Goal: Task Accomplishment & Management: Complete application form

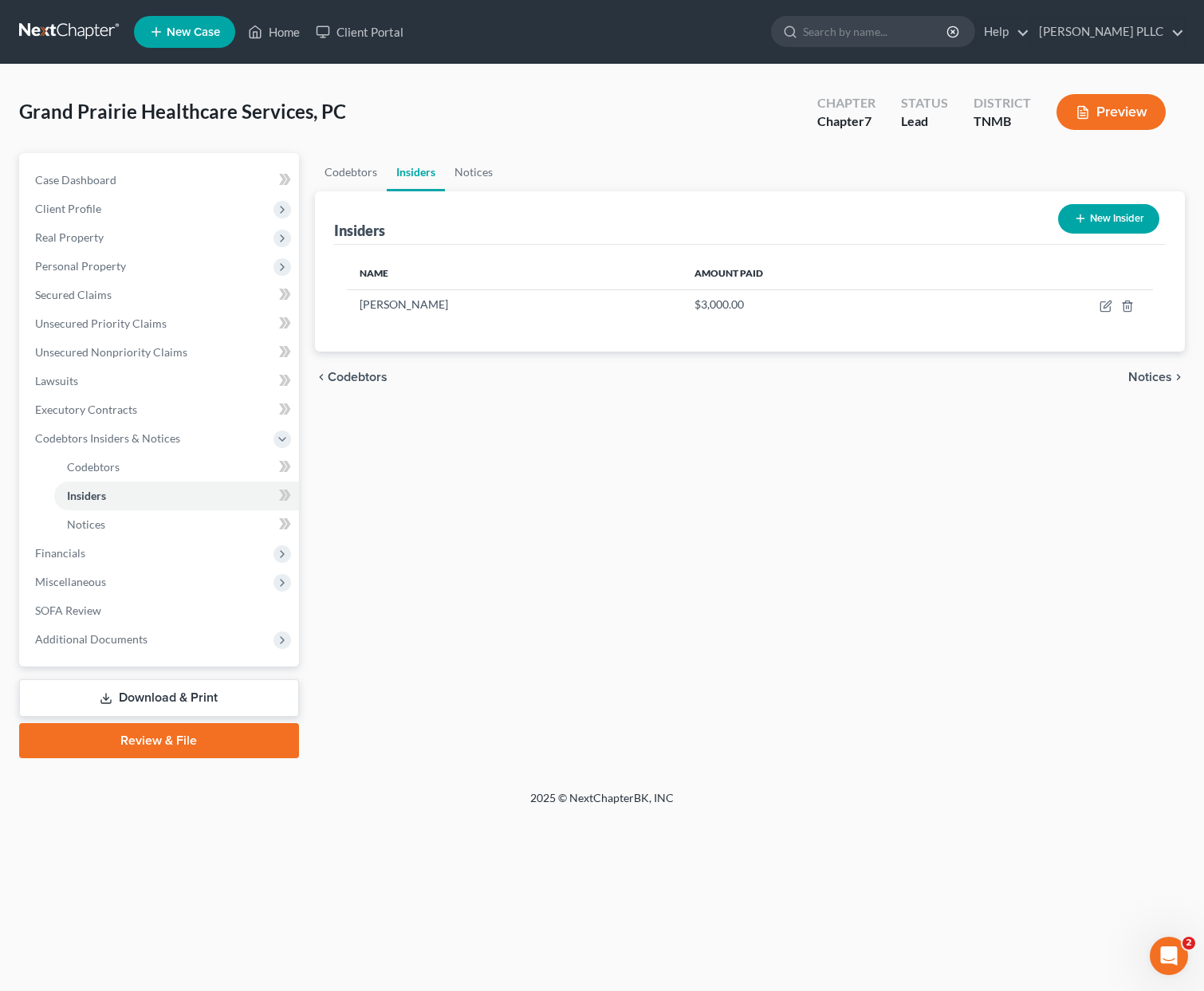
click at [163, 739] on link "Review & File" at bounding box center [159, 740] width 280 height 35
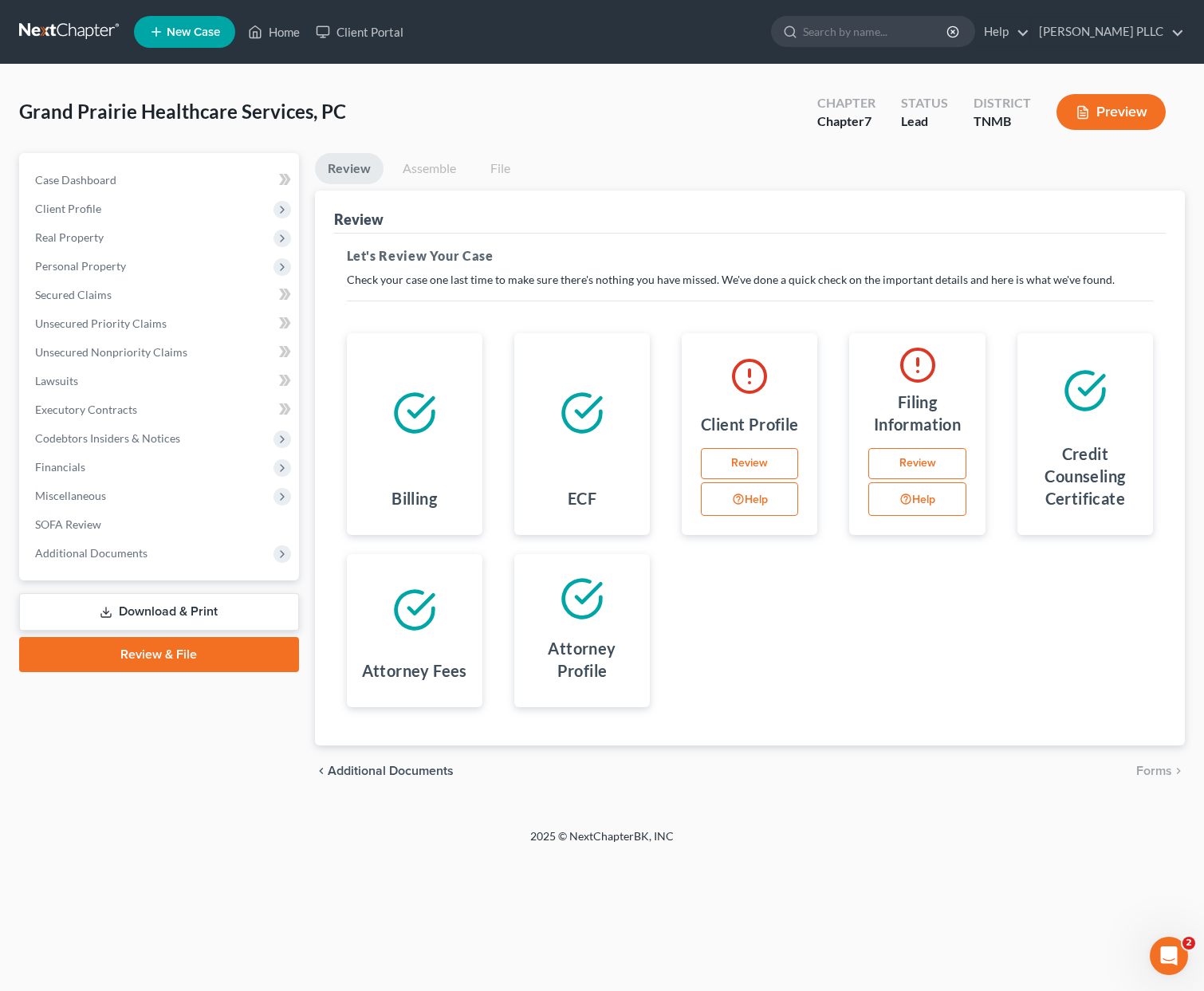
click at [907, 462] on link "Review" at bounding box center [917, 463] width 97 height 32
select select "1"
select select "0"
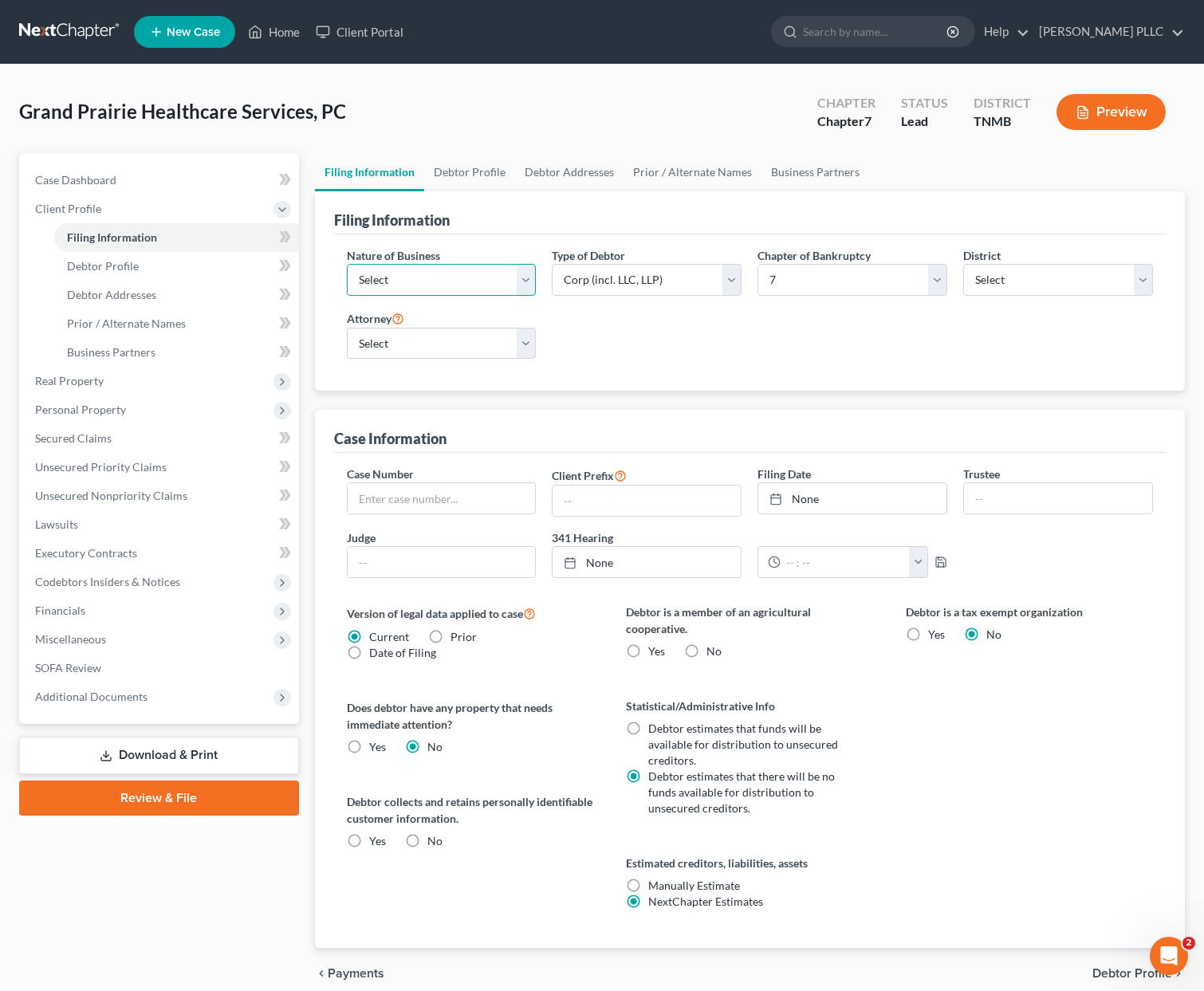
click at [504, 288] on select "Select Clearing Bank Commodity Broker Health Care Business Other Railroad Singl…" at bounding box center [441, 280] width 190 height 32
select select "3"
click at [347, 264] on select "Select Clearing Bank Commodity Broker Health Care Business Other Railroad Singl…" at bounding box center [441, 280] width 190 height 32
click at [205, 795] on link "Review & File" at bounding box center [159, 797] width 280 height 35
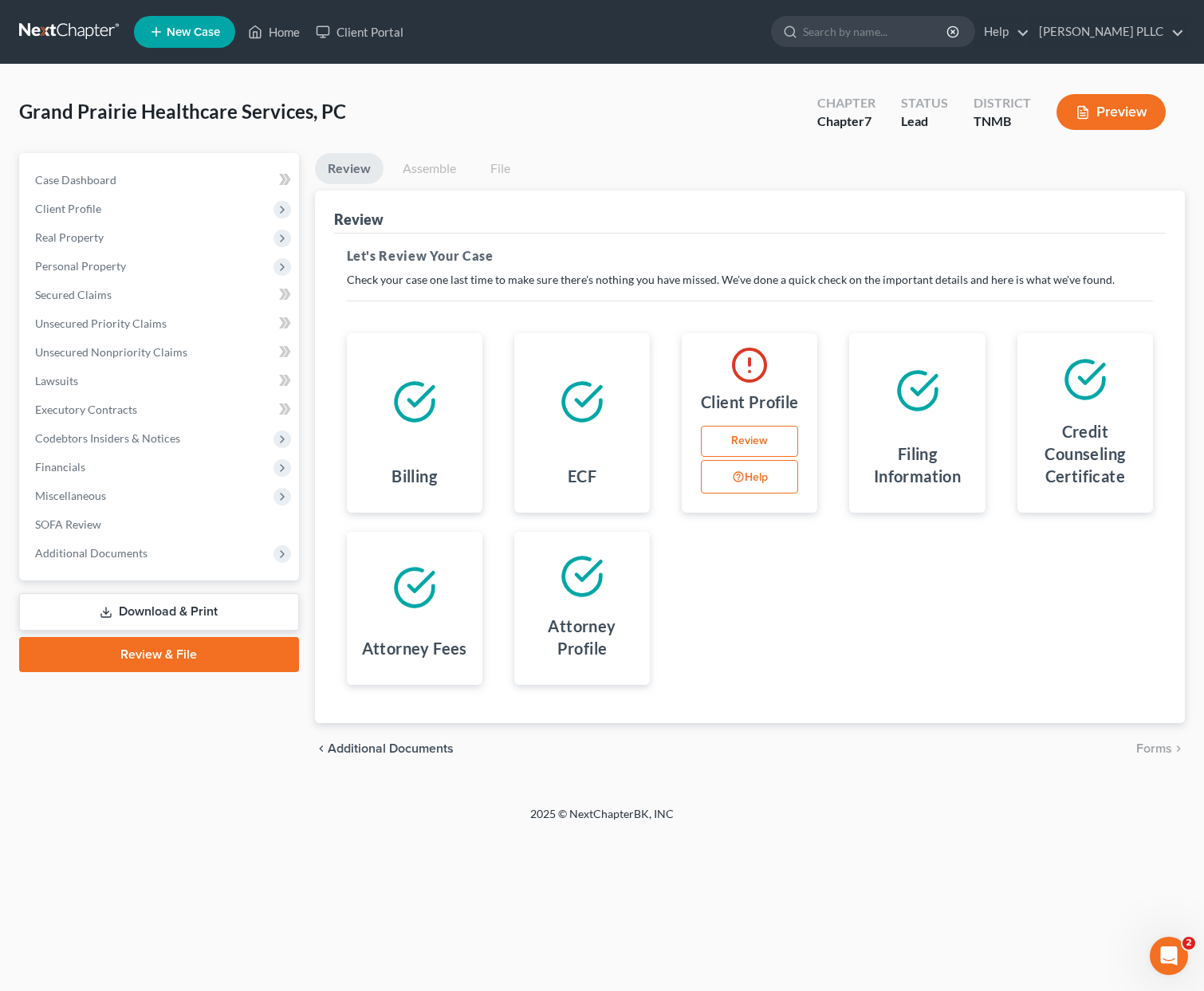
click at [750, 438] on link "Review" at bounding box center [750, 441] width 97 height 32
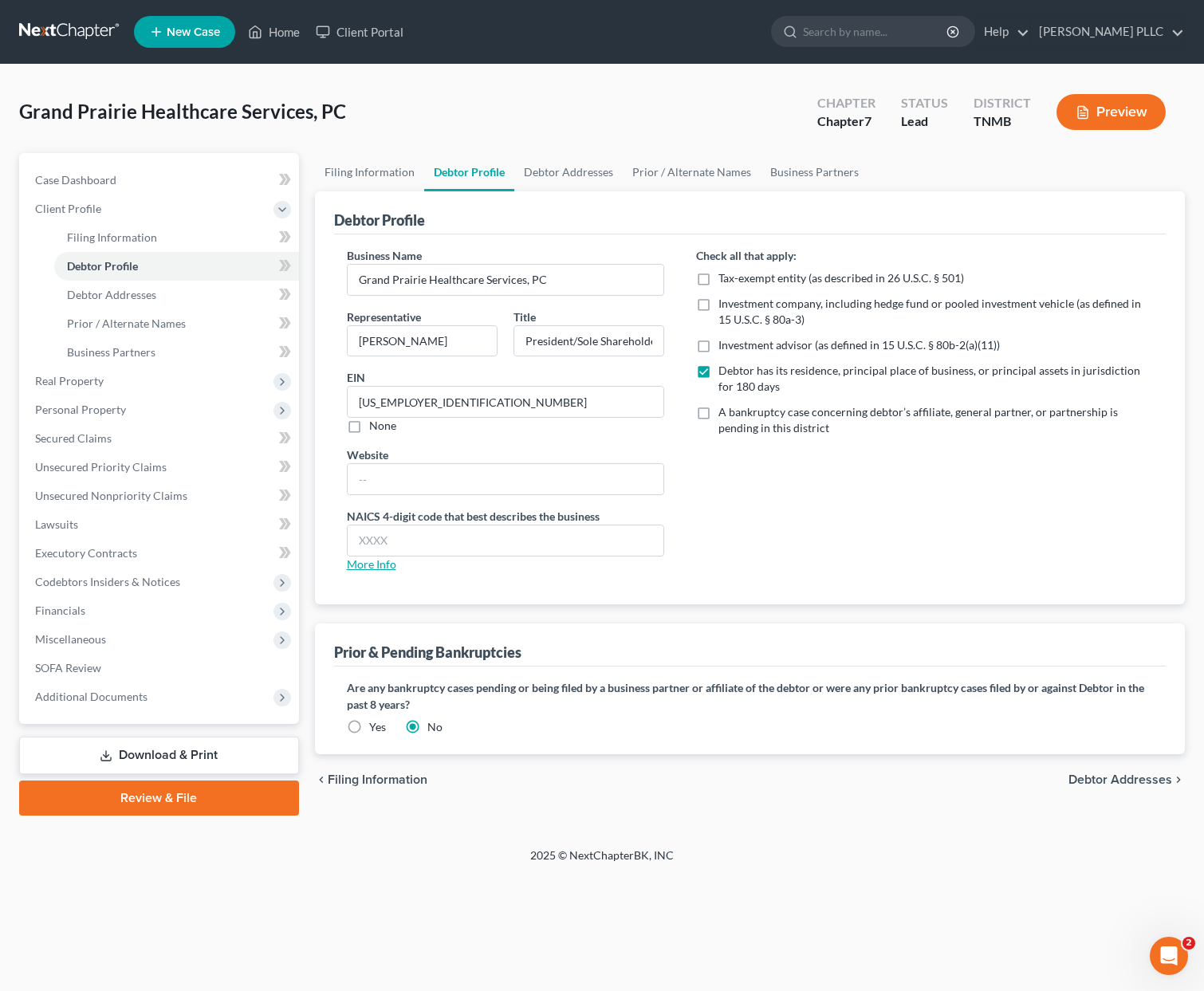
click at [368, 567] on link "More Info" at bounding box center [372, 563] width 50 height 14
click at [413, 536] on input "text" at bounding box center [506, 540] width 316 height 30
type input "6213"
click at [811, 550] on div "Check all that apply: Tax-exempt entity (as described in 26 U.S.C. § 501) Inves…" at bounding box center [924, 416] width 489 height 338
click at [237, 796] on link "Review & File" at bounding box center [159, 797] width 280 height 35
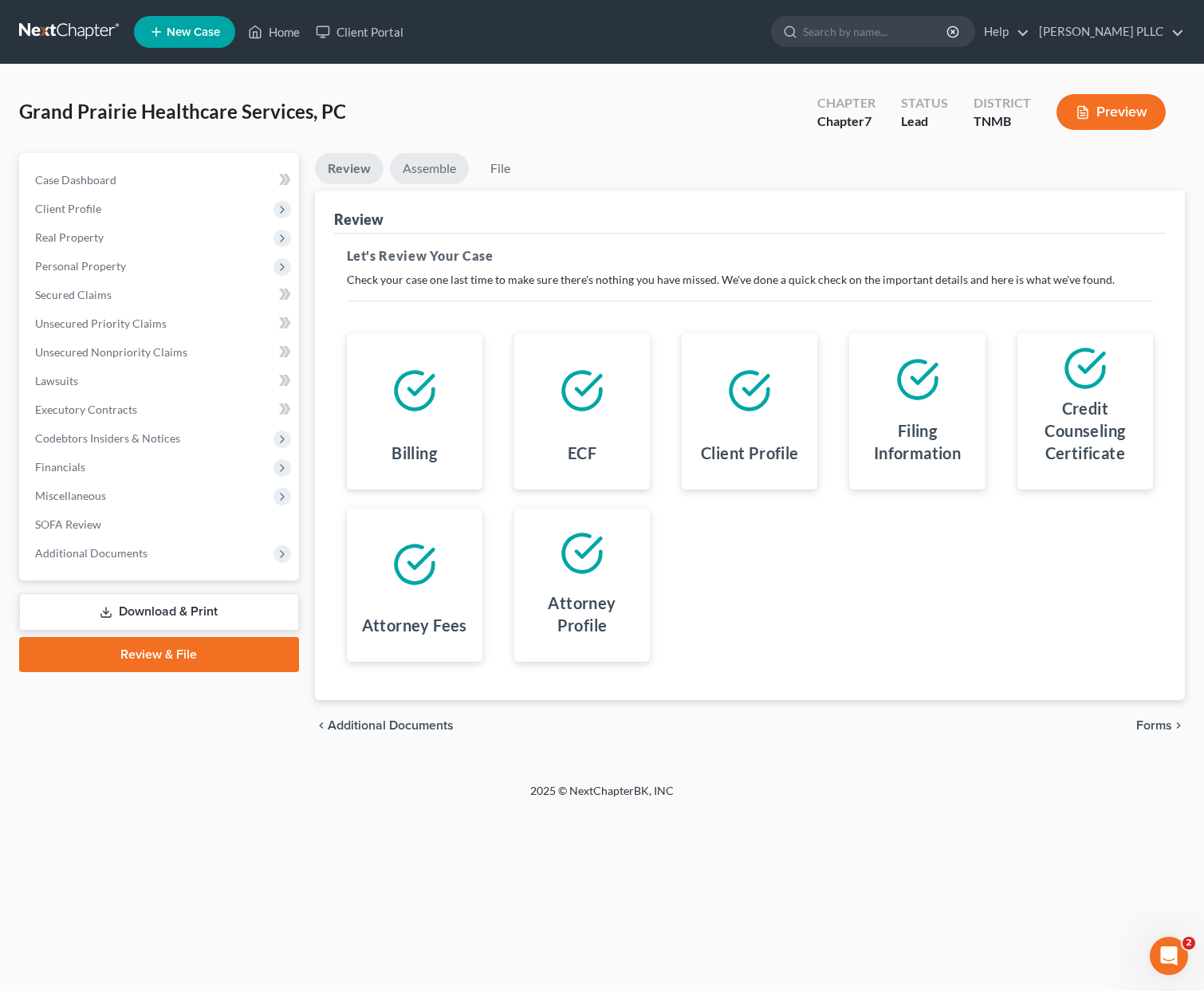
click at [422, 173] on link "Assemble" at bounding box center [429, 169] width 79 height 31
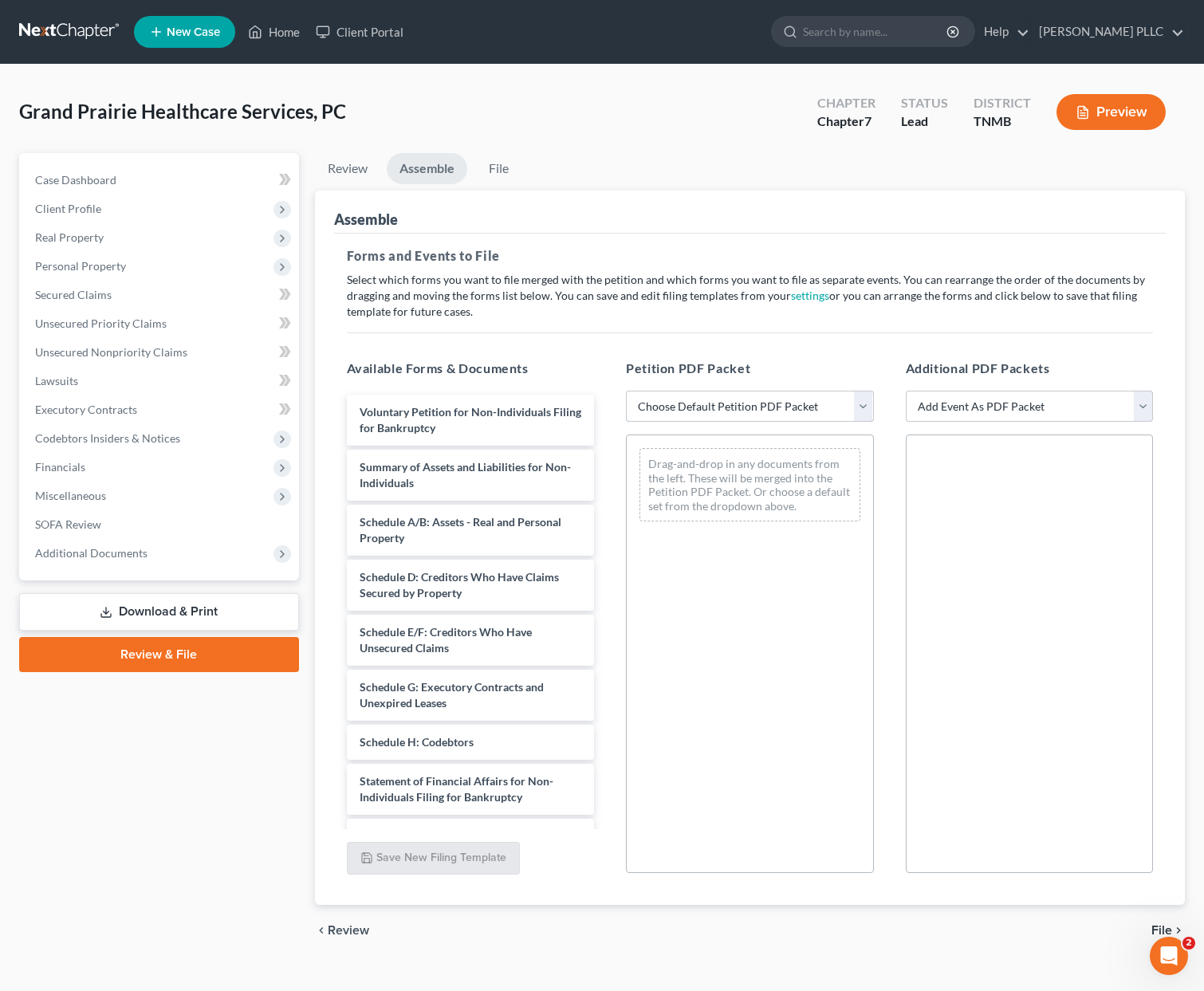
click at [725, 410] on select "Choose Default Petition PDF Packet Complete Bankruptcy Petition (all forms and …" at bounding box center [750, 406] width 248 height 32
select select "0"
click at [626, 391] on select "Choose Default Petition PDF Packet Complete Bankruptcy Petition (all forms and …" at bounding box center [750, 406] width 248 height 32
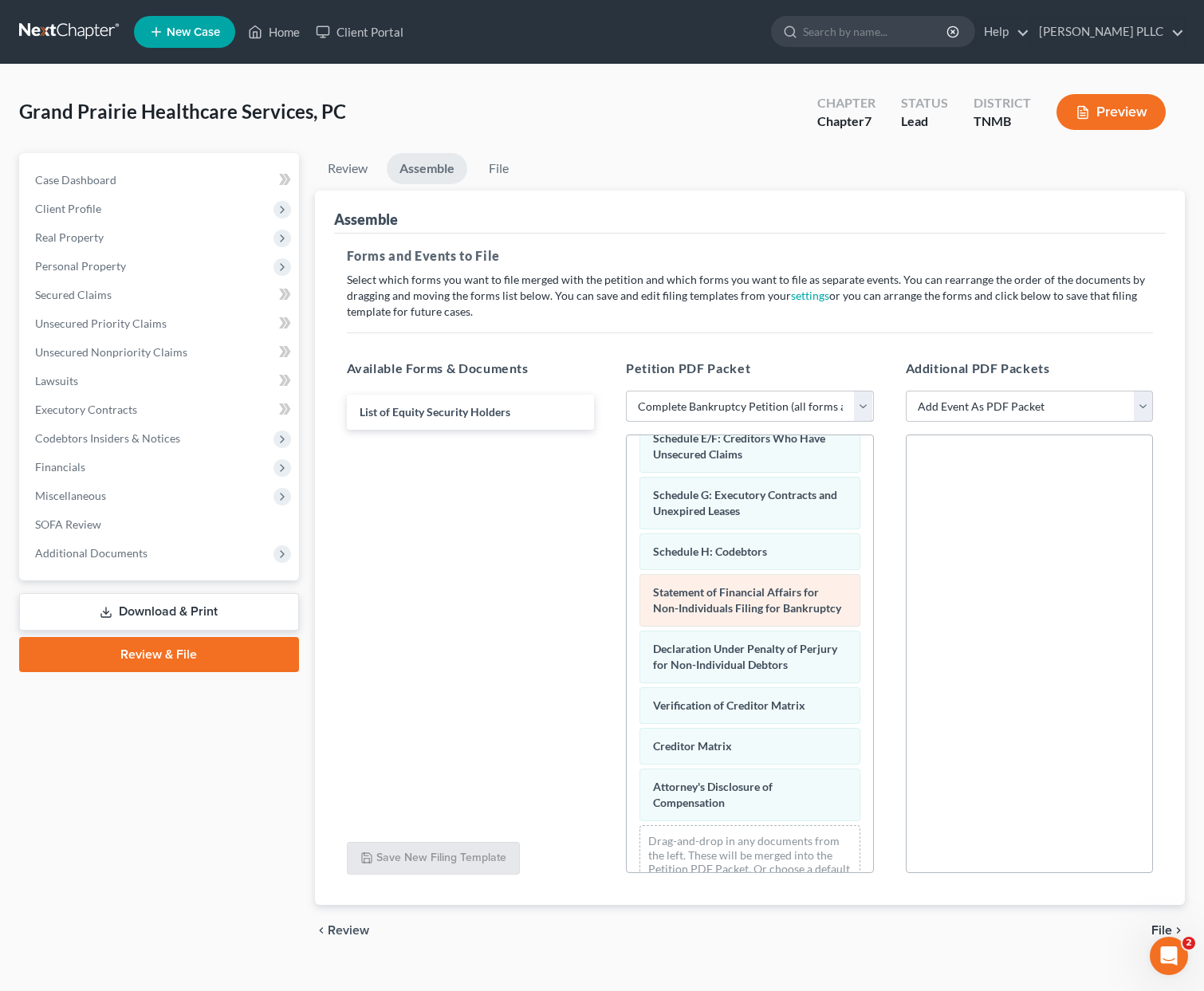
scroll to position [294, 0]
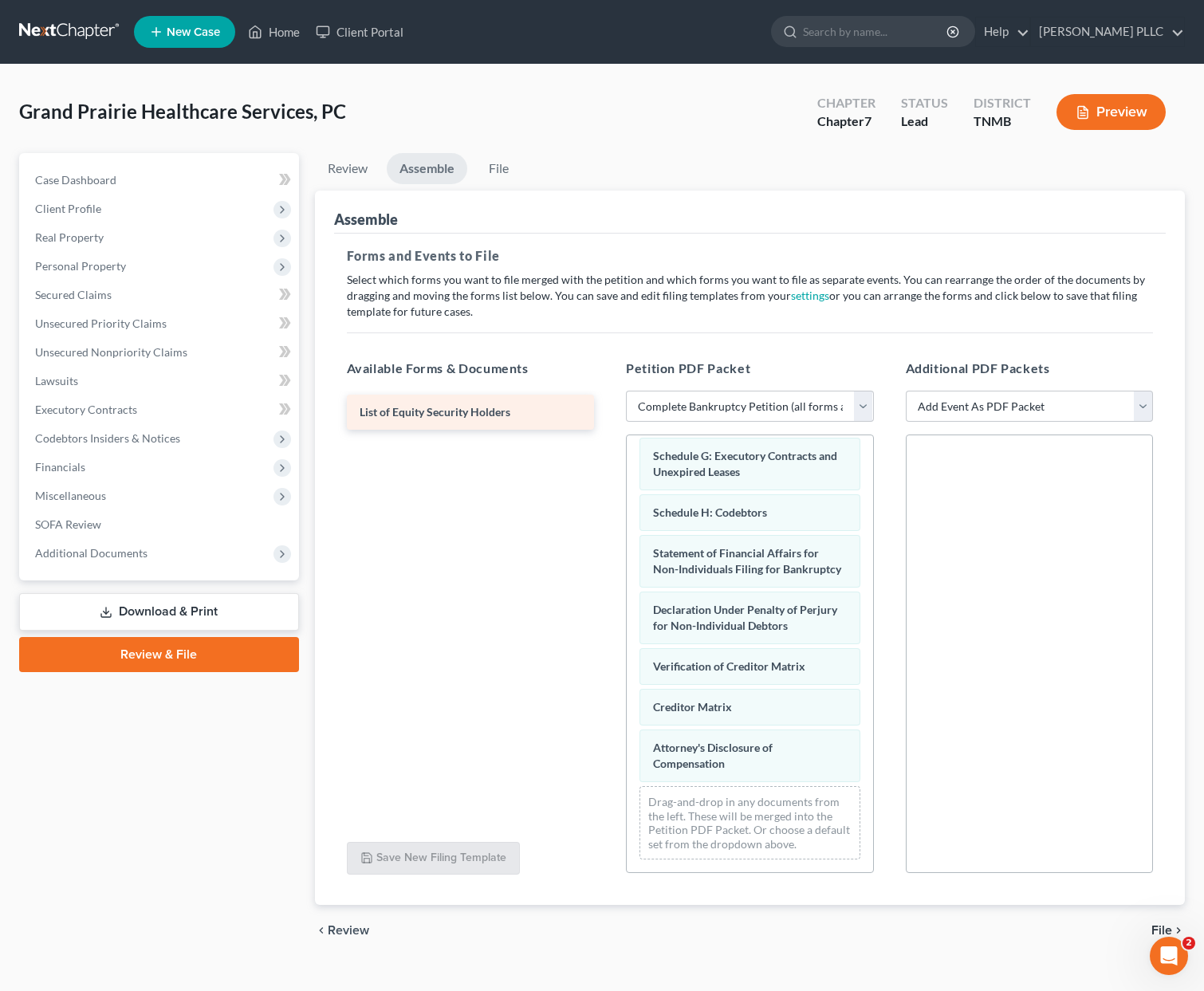
click at [497, 416] on span "List of Equity Security Holders" at bounding box center [435, 411] width 150 height 14
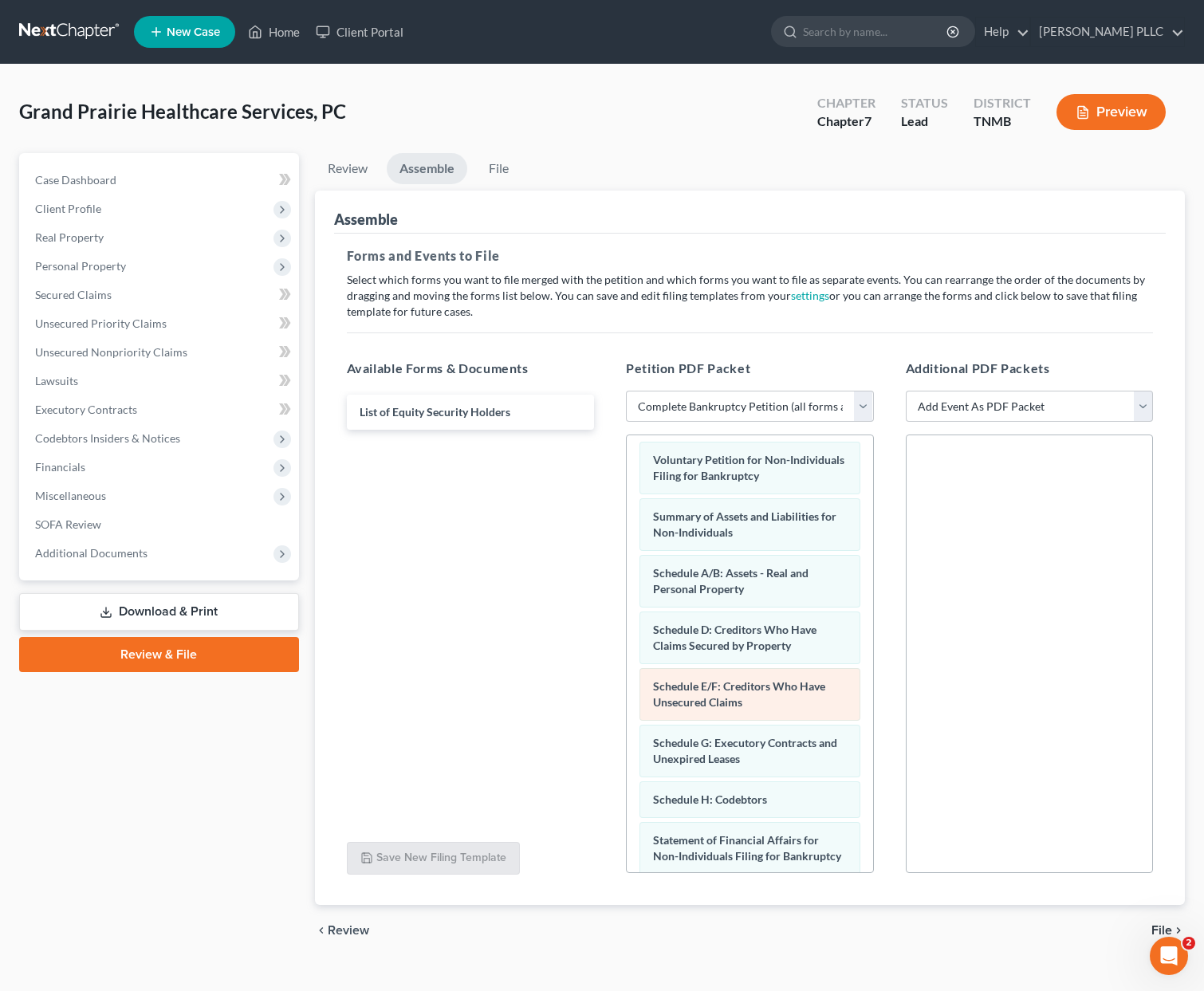
scroll to position [0, 0]
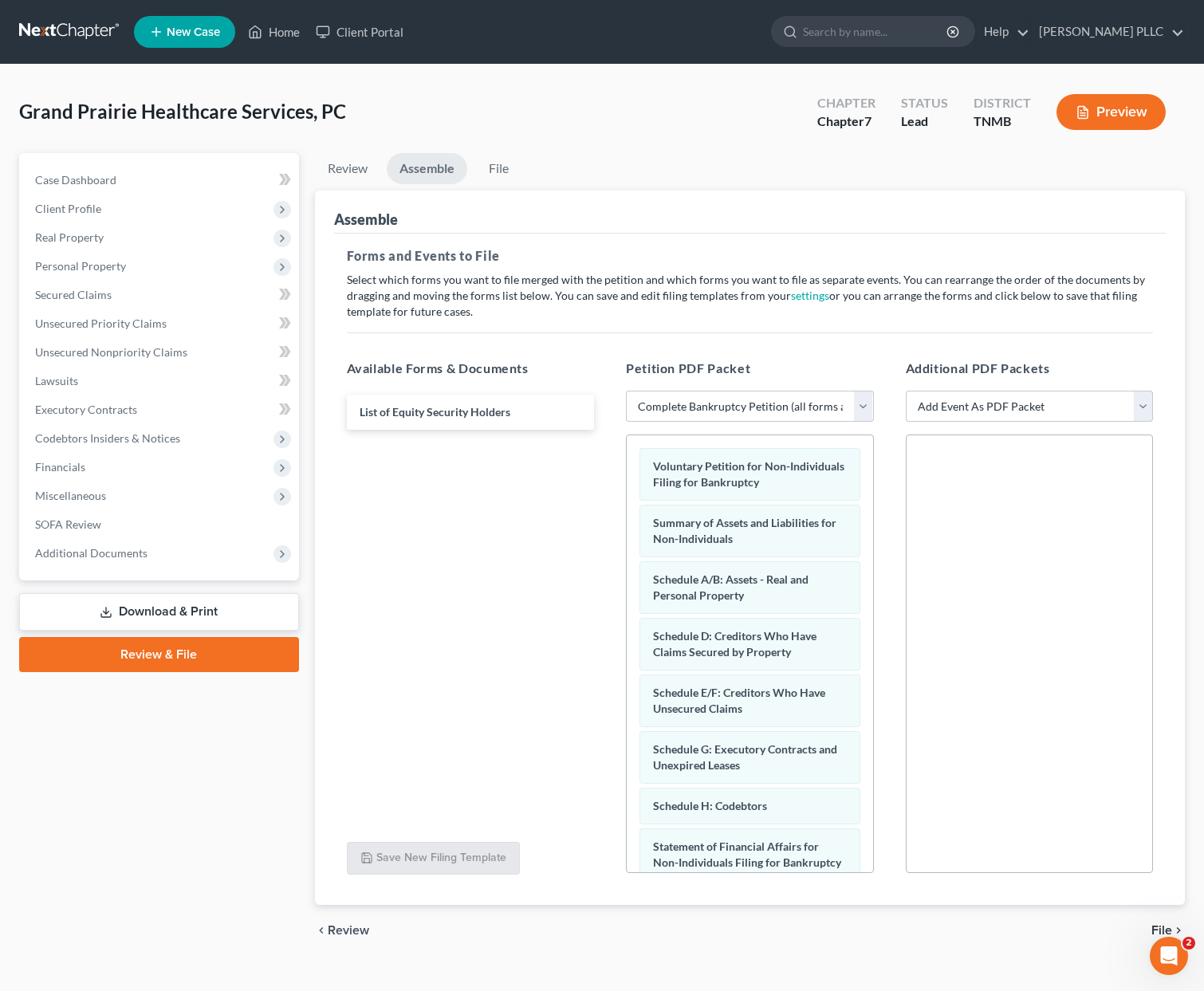
click at [1154, 926] on span "File" at bounding box center [1161, 930] width 21 height 13
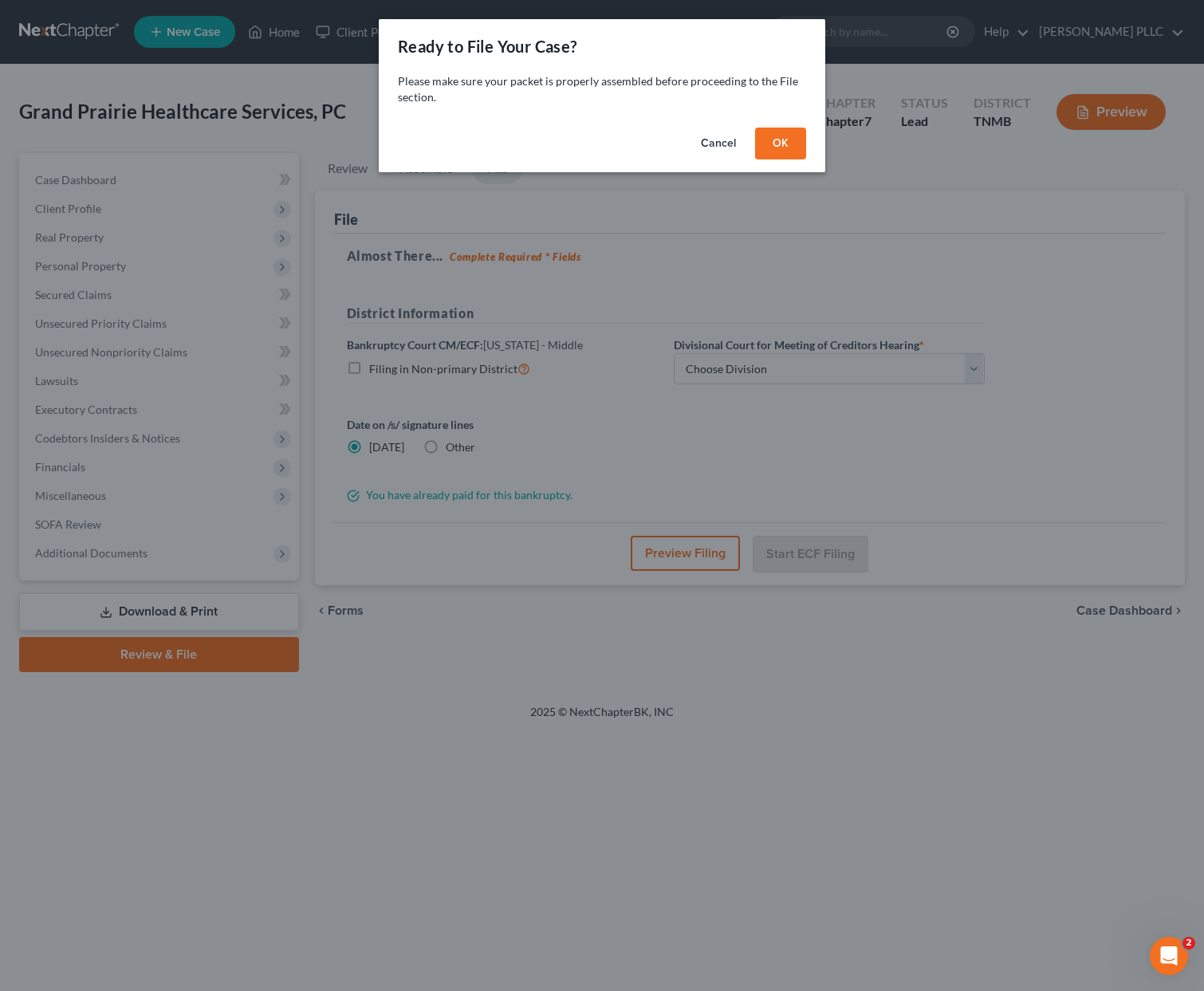
click at [775, 140] on button "OK" at bounding box center [781, 143] width 51 height 32
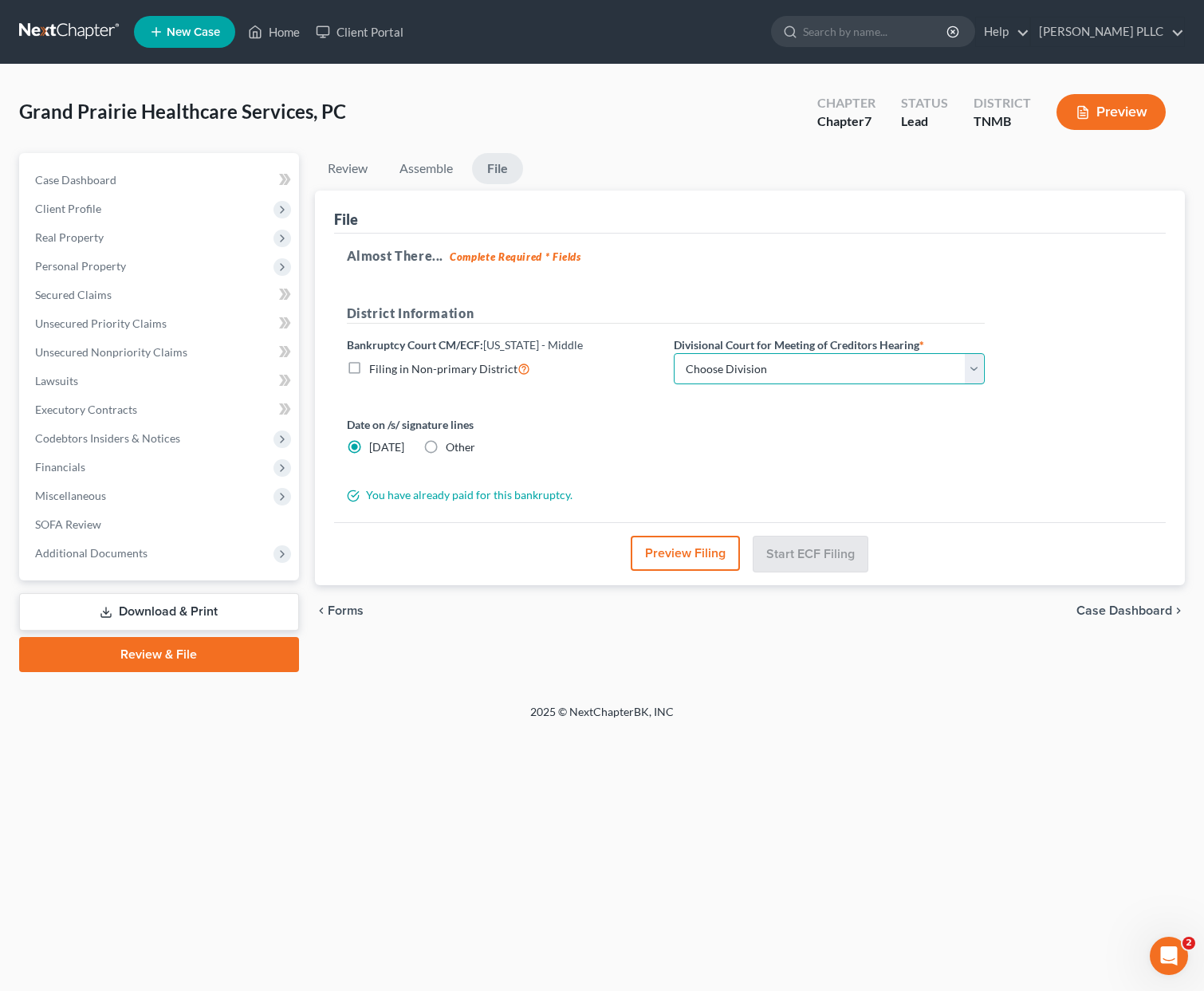
click at [771, 368] on select "Choose Division Columbia [GEOGRAPHIC_DATA] [GEOGRAPHIC_DATA]" at bounding box center [829, 369] width 311 height 32
select select "2"
click at [674, 353] on select "Choose Division Columbia [GEOGRAPHIC_DATA] [GEOGRAPHIC_DATA]" at bounding box center [829, 369] width 311 height 32
click at [814, 552] on button "Start ECF Filing" at bounding box center [810, 553] width 114 height 35
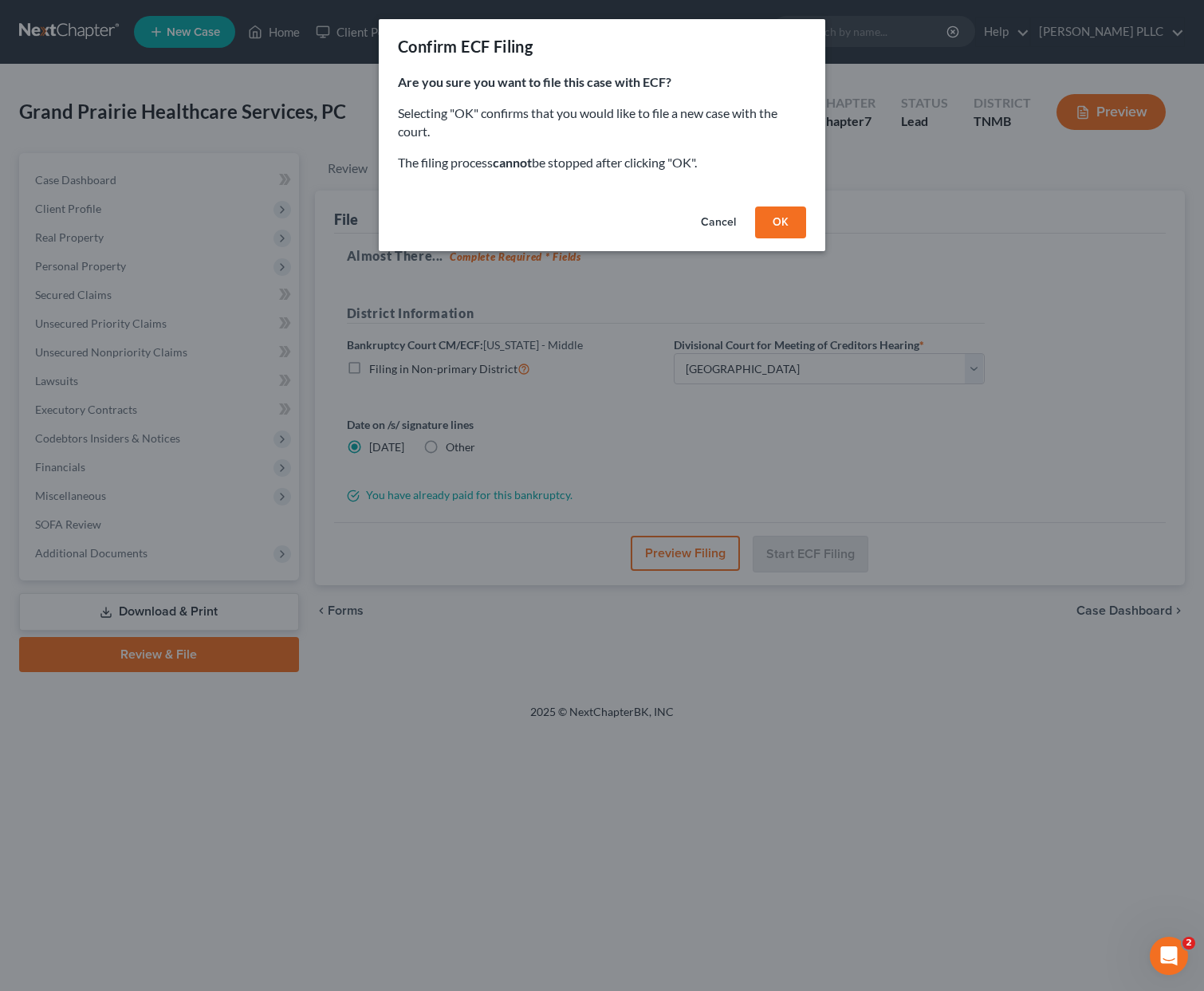
click at [785, 224] on button "OK" at bounding box center [781, 222] width 51 height 32
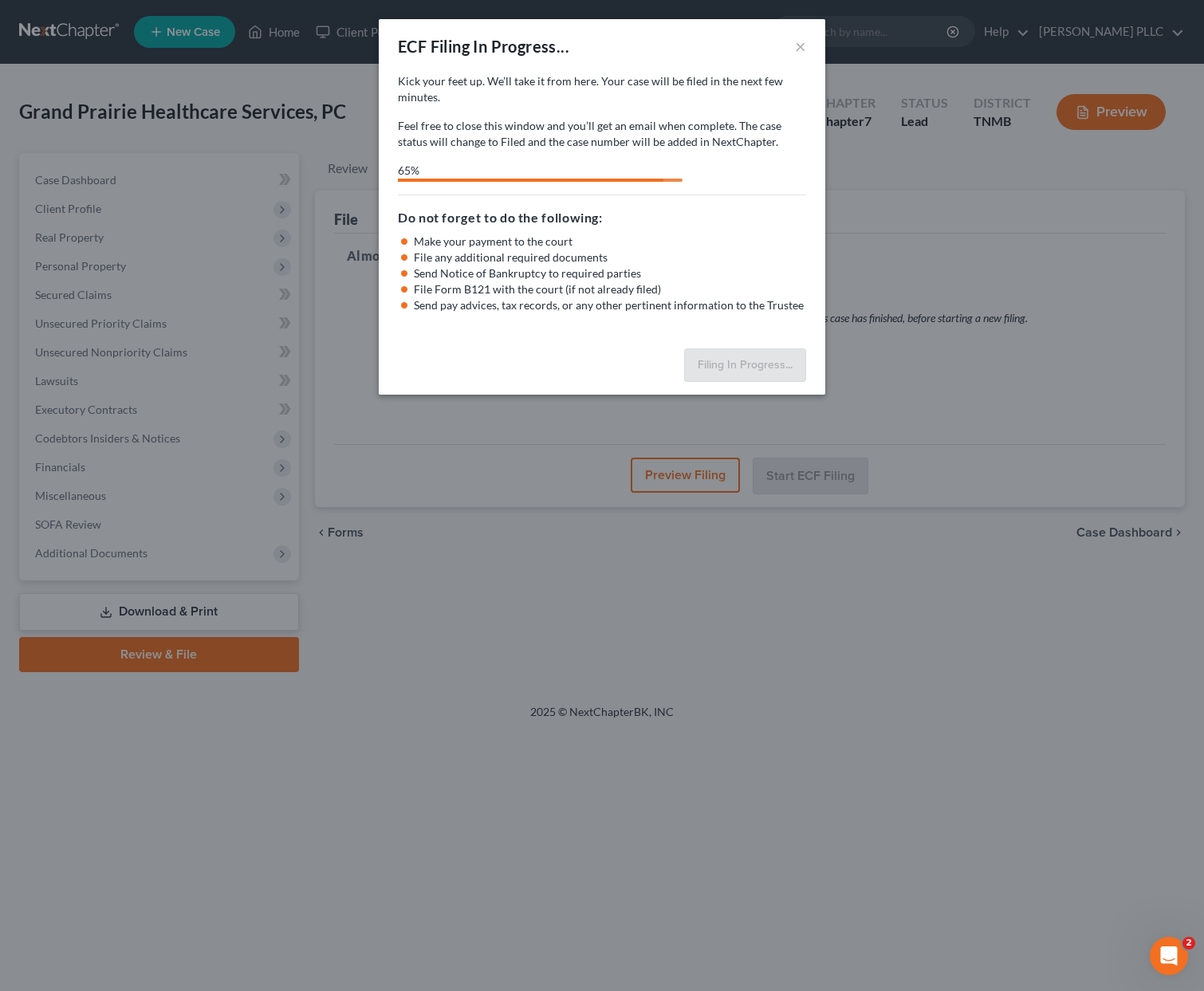
select select "2"
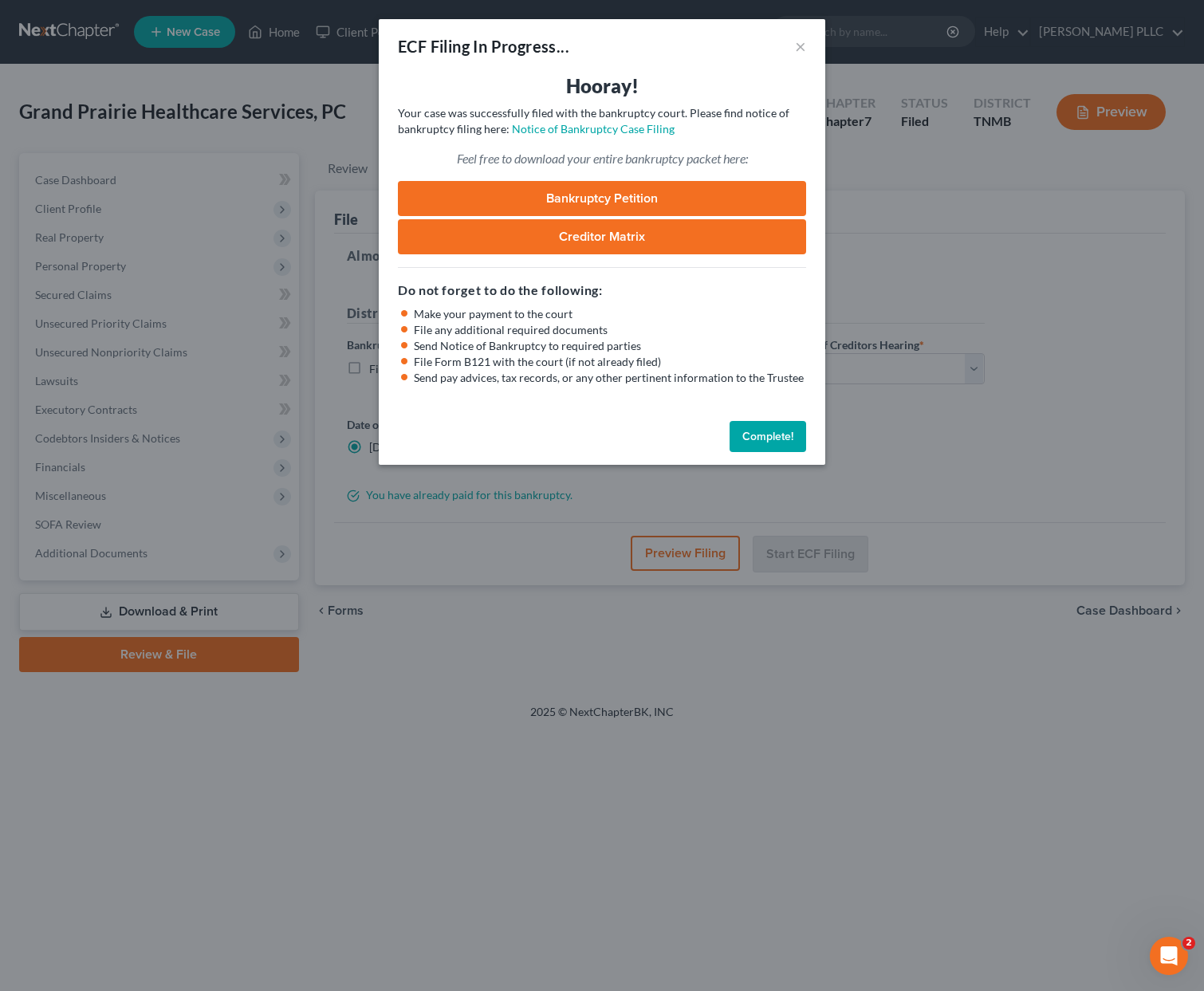
click at [769, 434] on button "Complete!" at bounding box center [767, 437] width 76 height 32
